Goal: Task Accomplishment & Management: Complete application form

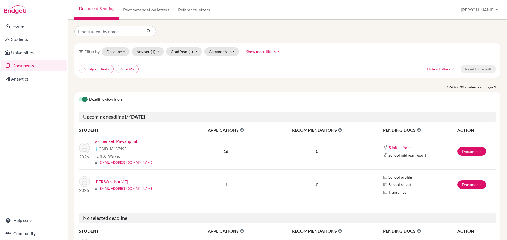
click at [122, 141] on link "Vichienket, Pawanphat" at bounding box center [115, 141] width 43 height 7
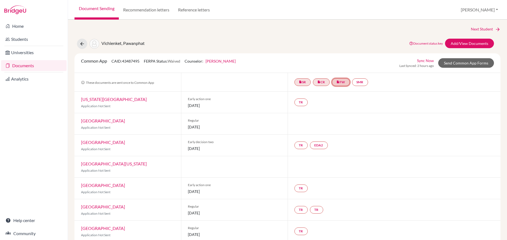
click at [341, 82] on link "insert_drive_file FW" at bounding box center [341, 82] width 18 height 8
click at [341, 70] on small "Complete. Ready to send." at bounding box center [342, 71] width 36 height 5
click at [455, 61] on link "Send Common App Forms" at bounding box center [466, 63] width 56 height 10
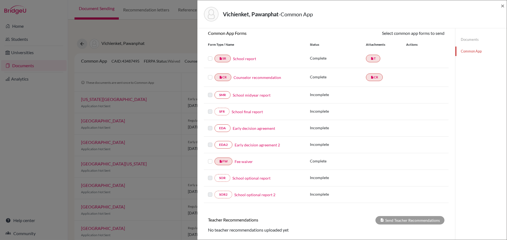
scroll to position [54, 0]
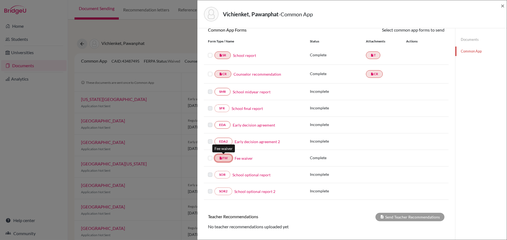
click at [226, 159] on link "insert_drive_file FW" at bounding box center [224, 158] width 18 height 8
click at [245, 160] on link "Fee waiver" at bounding box center [244, 158] width 18 height 6
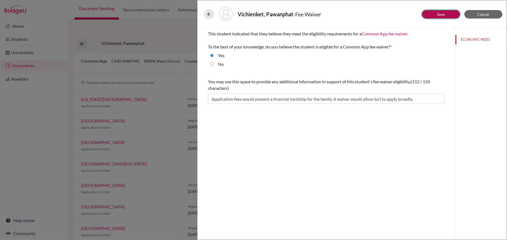
click at [444, 15] on link "Save" at bounding box center [441, 14] width 8 height 5
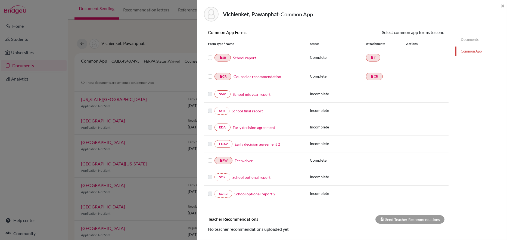
scroll to position [49, 0]
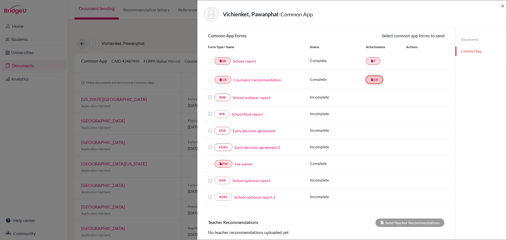
click at [371, 79] on icon "insert_drive_file" at bounding box center [372, 79] width 3 height 3
click at [372, 80] on link "insert_drive_file CR" at bounding box center [374, 80] width 17 height 8
click at [226, 81] on link "insert_drive_file CR" at bounding box center [223, 80] width 17 height 8
click at [226, 80] on link "insert_drive_file CR" at bounding box center [223, 80] width 17 height 8
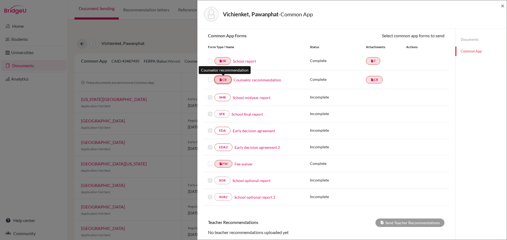
click at [226, 80] on link "insert_drive_file CR" at bounding box center [223, 80] width 17 height 8
click at [211, 76] on label at bounding box center [210, 76] width 4 height 0
click at [0, 0] on input "checkbox" at bounding box center [0, 0] width 0 height 0
click at [245, 80] on link "Counselor recommendation" at bounding box center [258, 81] width 48 height 6
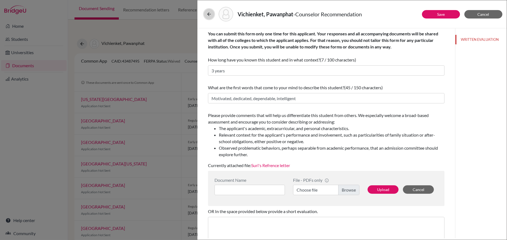
click at [213, 14] on button at bounding box center [209, 14] width 10 height 10
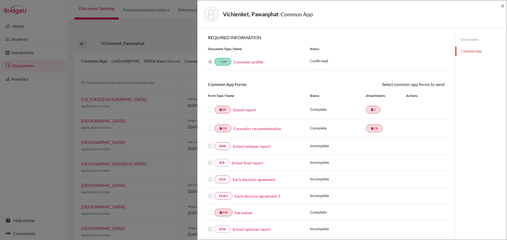
click at [209, 125] on label at bounding box center [210, 125] width 4 height 0
click at [0, 0] on input "checkbox" at bounding box center [0, 0] width 0 height 0
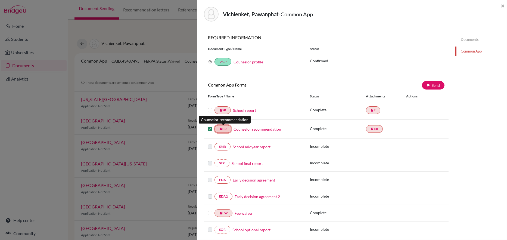
click at [224, 129] on link "insert_drive_file CR" at bounding box center [223, 129] width 17 height 8
click at [239, 129] on link "Counselor recommendation" at bounding box center [258, 129] width 48 height 6
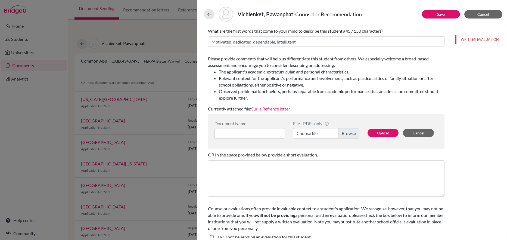
scroll to position [63, 0]
